Goal: Transaction & Acquisition: Purchase product/service

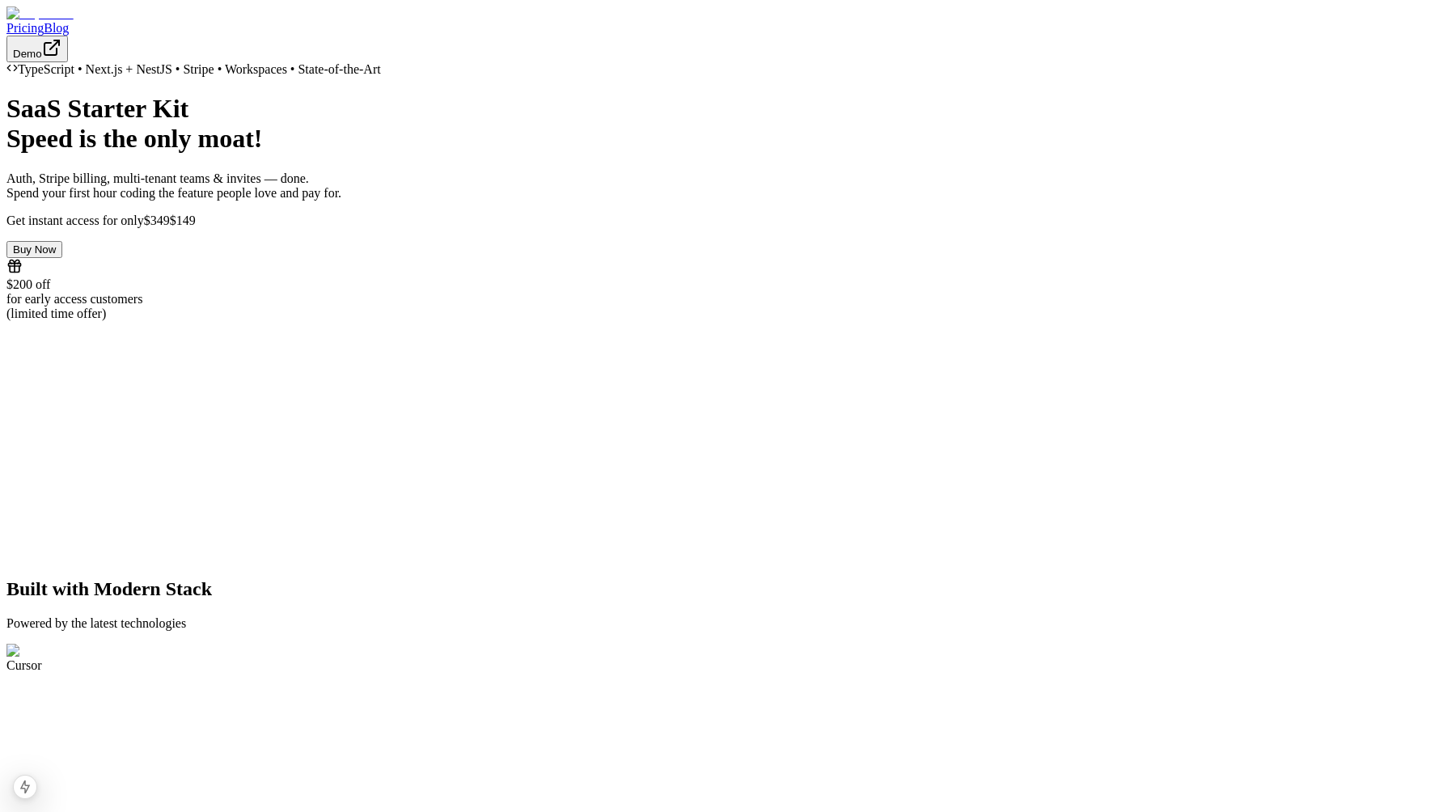
click at [62, 258] on button "Buy Now" at bounding box center [34, 249] width 56 height 17
click at [61, 723] on span "1 error" at bounding box center [68, 730] width 38 height 21
click at [62, 258] on button "Buy Now" at bounding box center [34, 249] width 56 height 17
click at [407, 321] on div "Buy Now $200 off for early access customers (limited time offer)" at bounding box center [728, 281] width 1443 height 80
